Goal: Check status

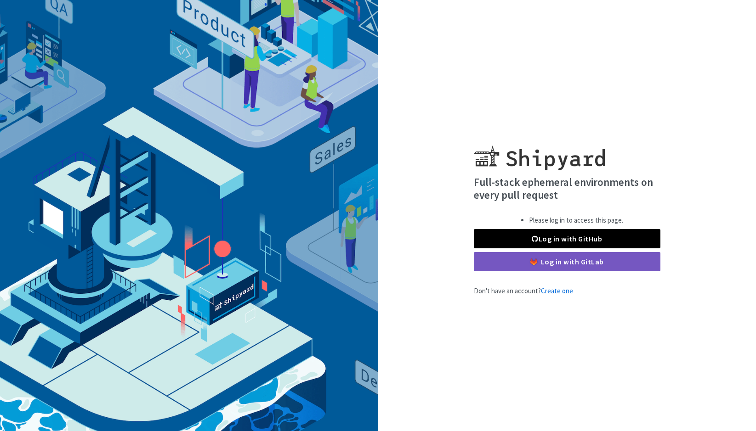
click at [538, 242] on link "Log in with GitHub" at bounding box center [567, 238] width 187 height 19
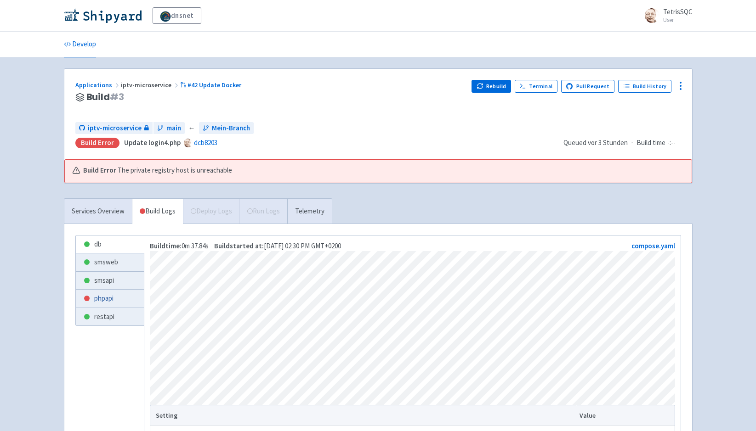
click at [90, 297] on div at bounding box center [86, 298] width 7 height 7
click at [107, 276] on link "smsapi" at bounding box center [110, 281] width 68 height 18
click at [158, 211] on link "Build Logs" at bounding box center [157, 211] width 51 height 25
click at [114, 292] on link "phpapi" at bounding box center [110, 299] width 68 height 18
click at [200, 83] on link "#42 Update Docker" at bounding box center [211, 85] width 63 height 8
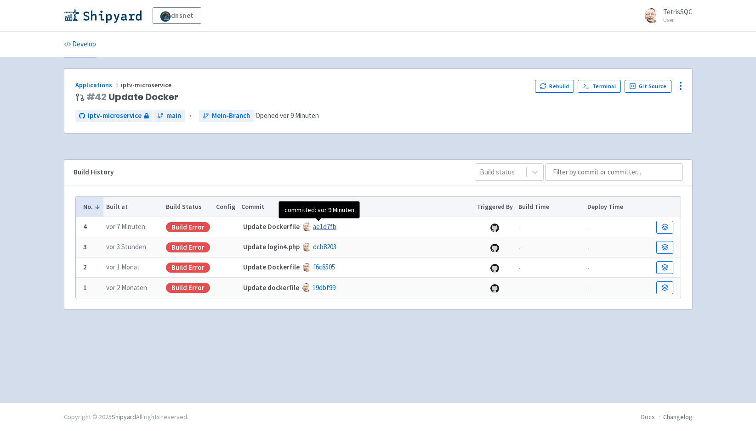
click at [318, 226] on link "ae1d7fb" at bounding box center [324, 226] width 23 height 9
